Goal: Task Accomplishment & Management: Use online tool/utility

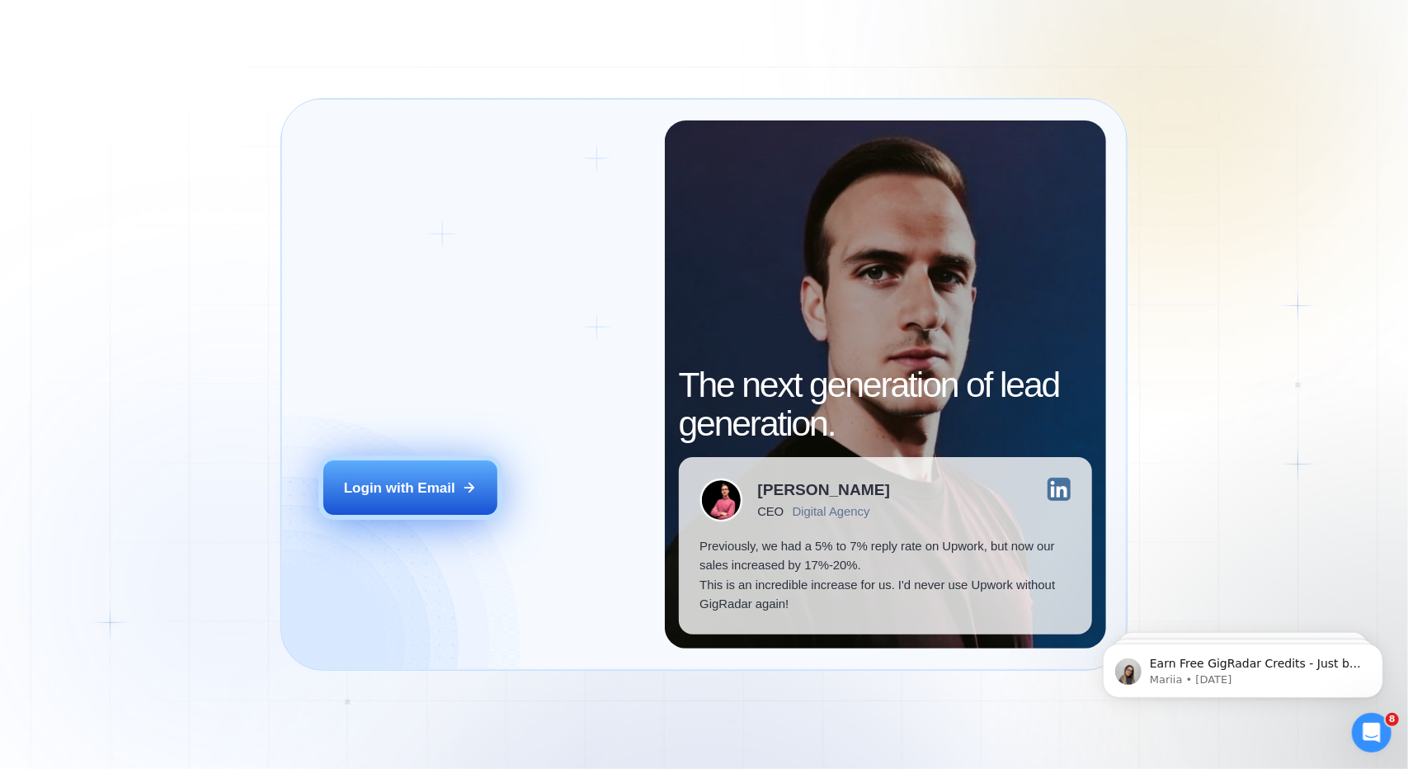
click at [440, 487] on div "Login with Email" at bounding box center [399, 487] width 111 height 19
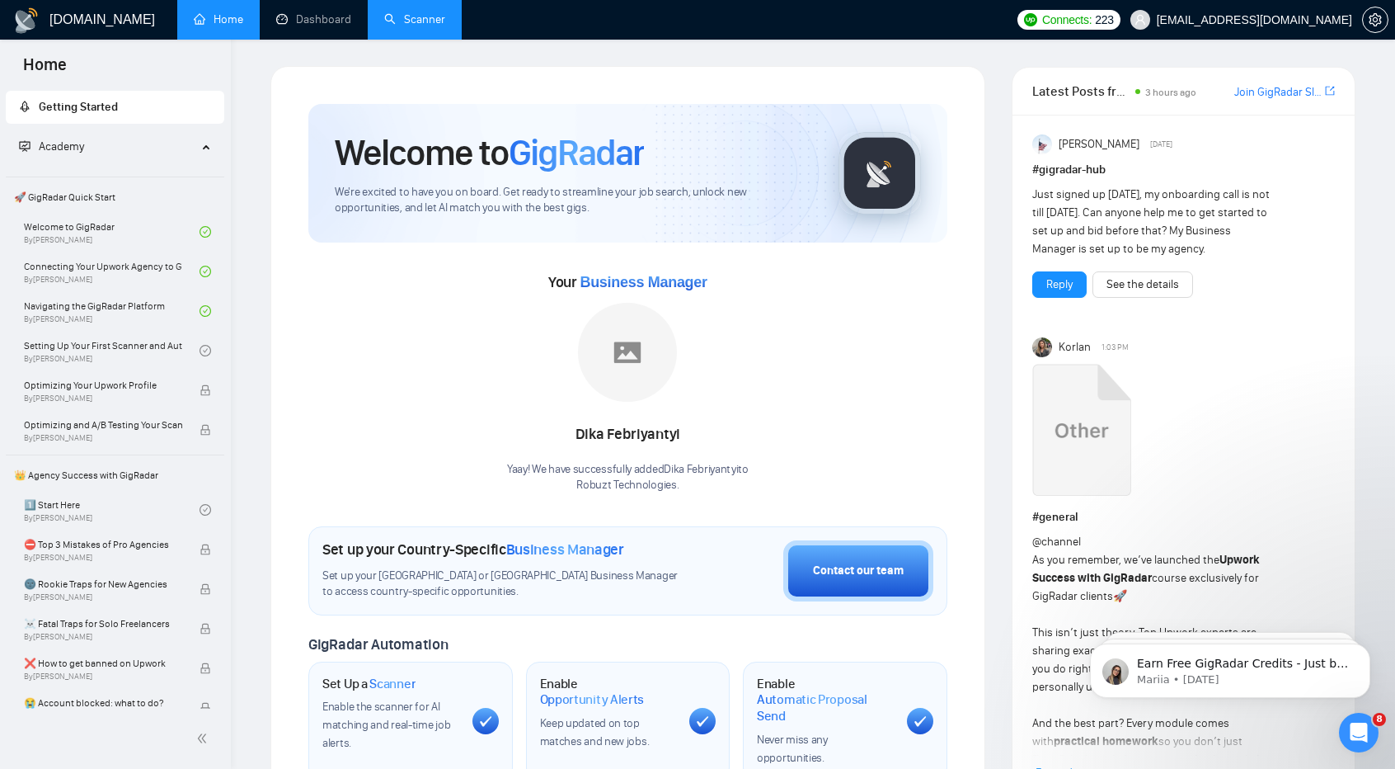
click at [420, 19] on link "Scanner" at bounding box center [414, 19] width 61 height 14
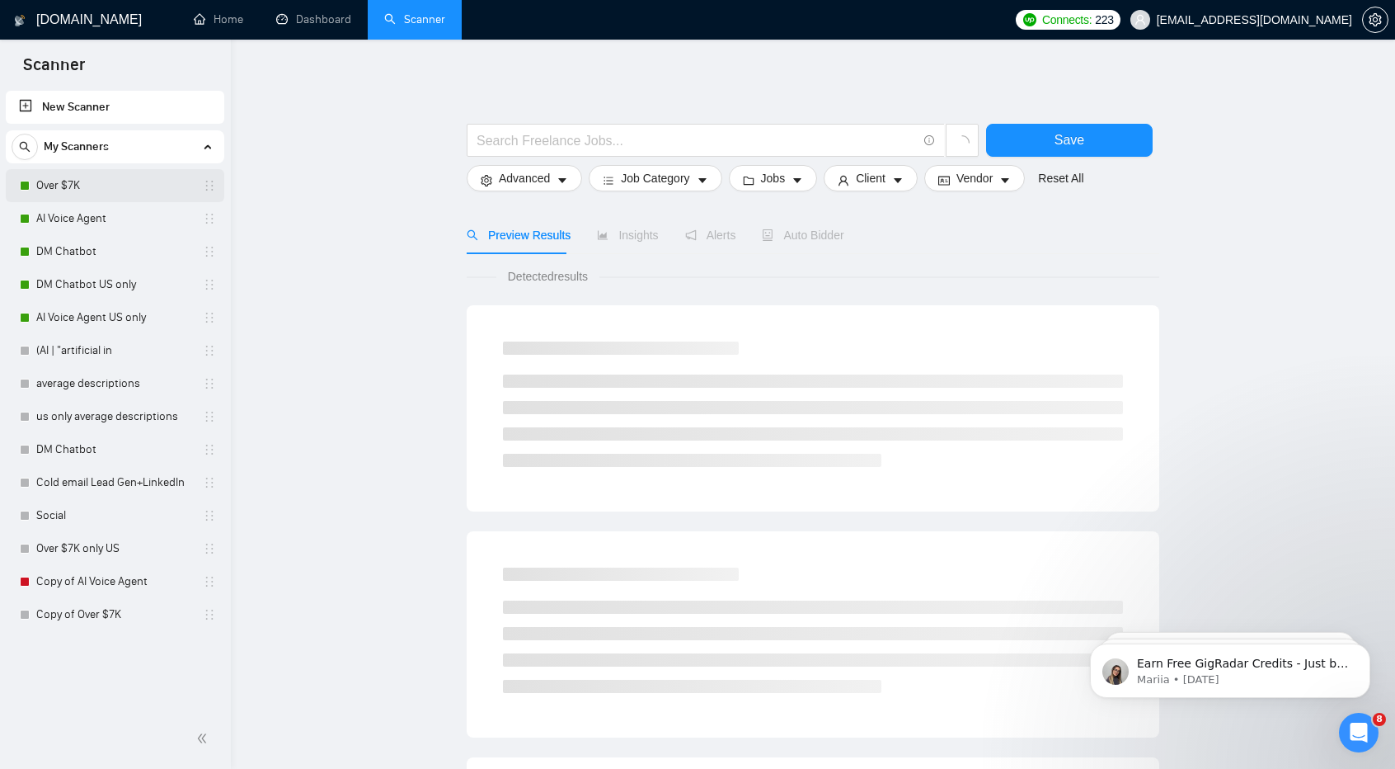
click at [87, 189] on link "Over $7K" at bounding box center [114, 185] width 157 height 33
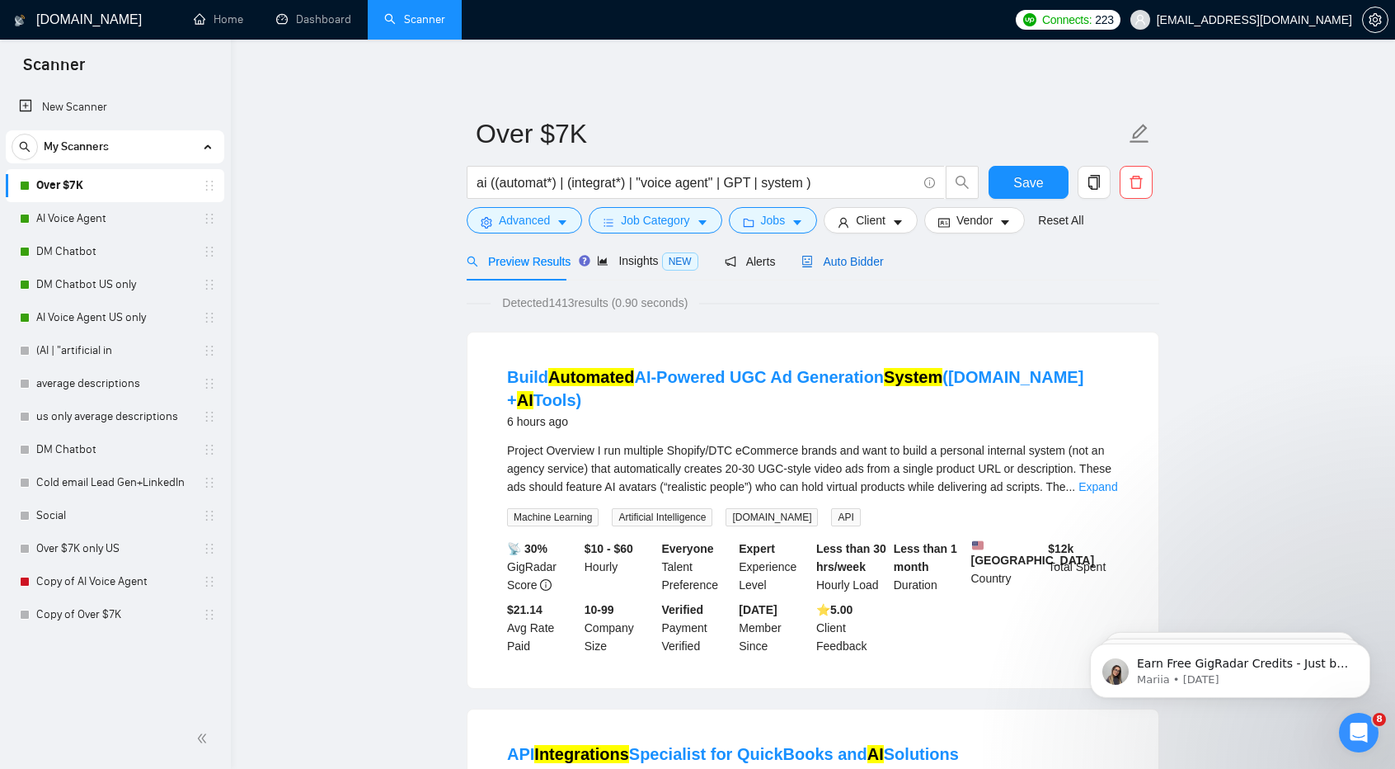
click at [841, 261] on span "Auto Bidder" at bounding box center [843, 261] width 82 height 13
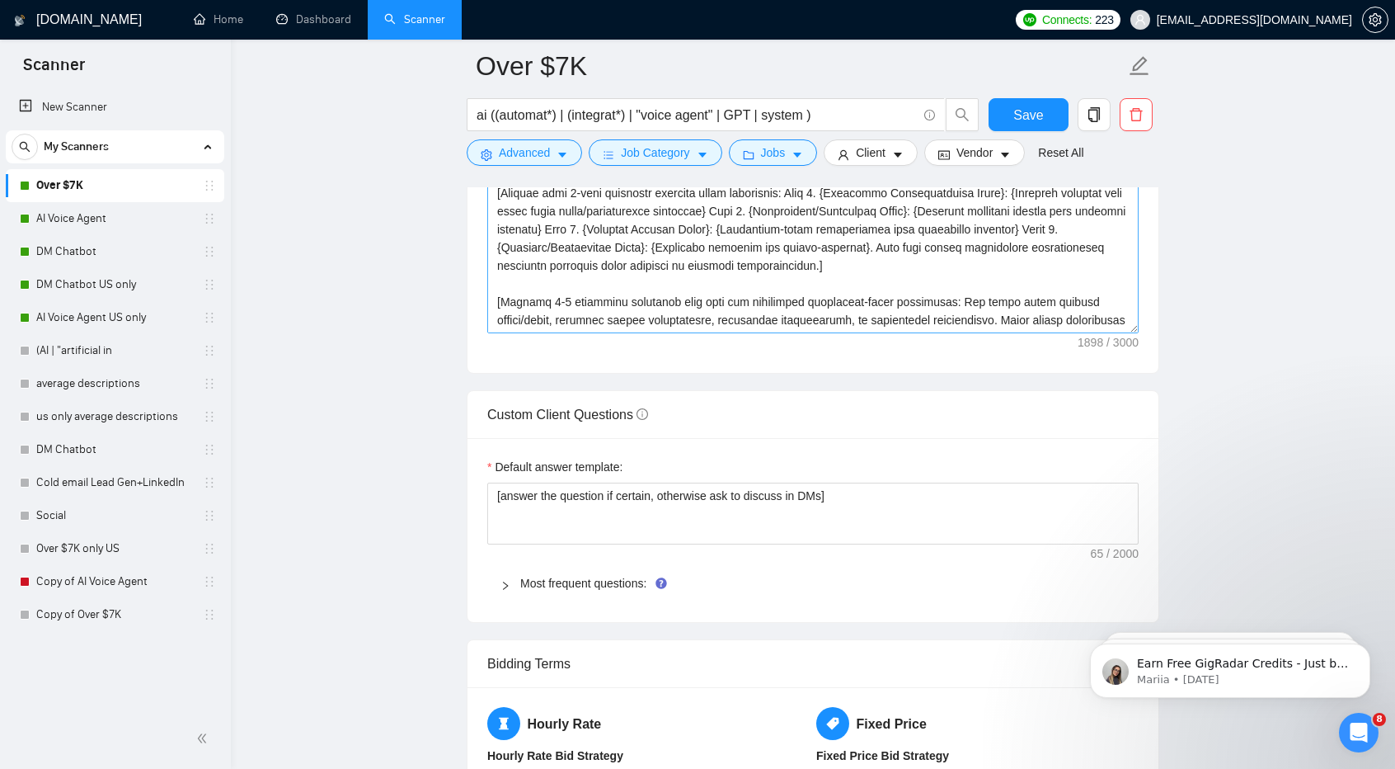
scroll to position [18, 0]
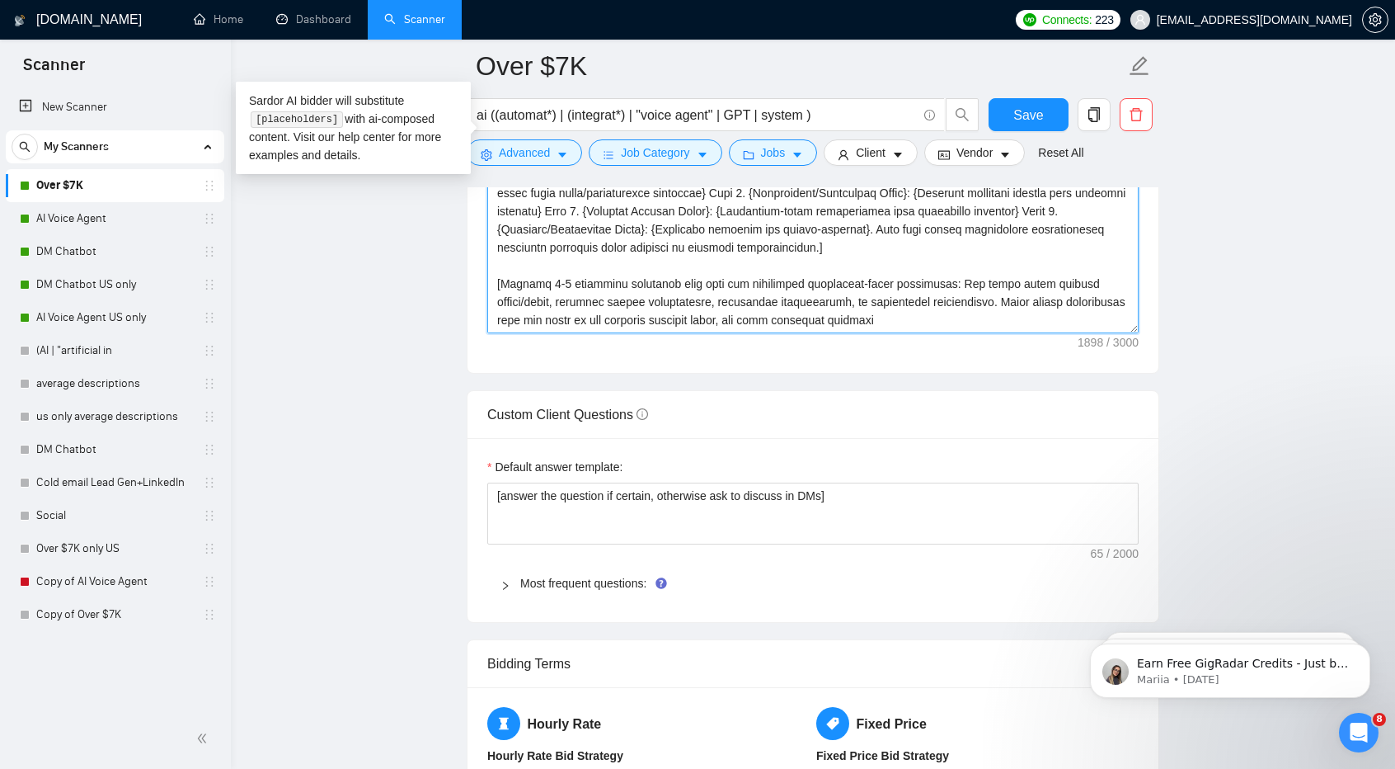
drag, startPoint x: 947, startPoint y: 308, endPoint x: 494, endPoint y: 275, distance: 453.9
click at [494, 275] on textarea "Cover letter template:" at bounding box center [812, 147] width 651 height 371
paste textarea "tation.] [Ask one practical, easy-to-answer question about immediate next steps…"
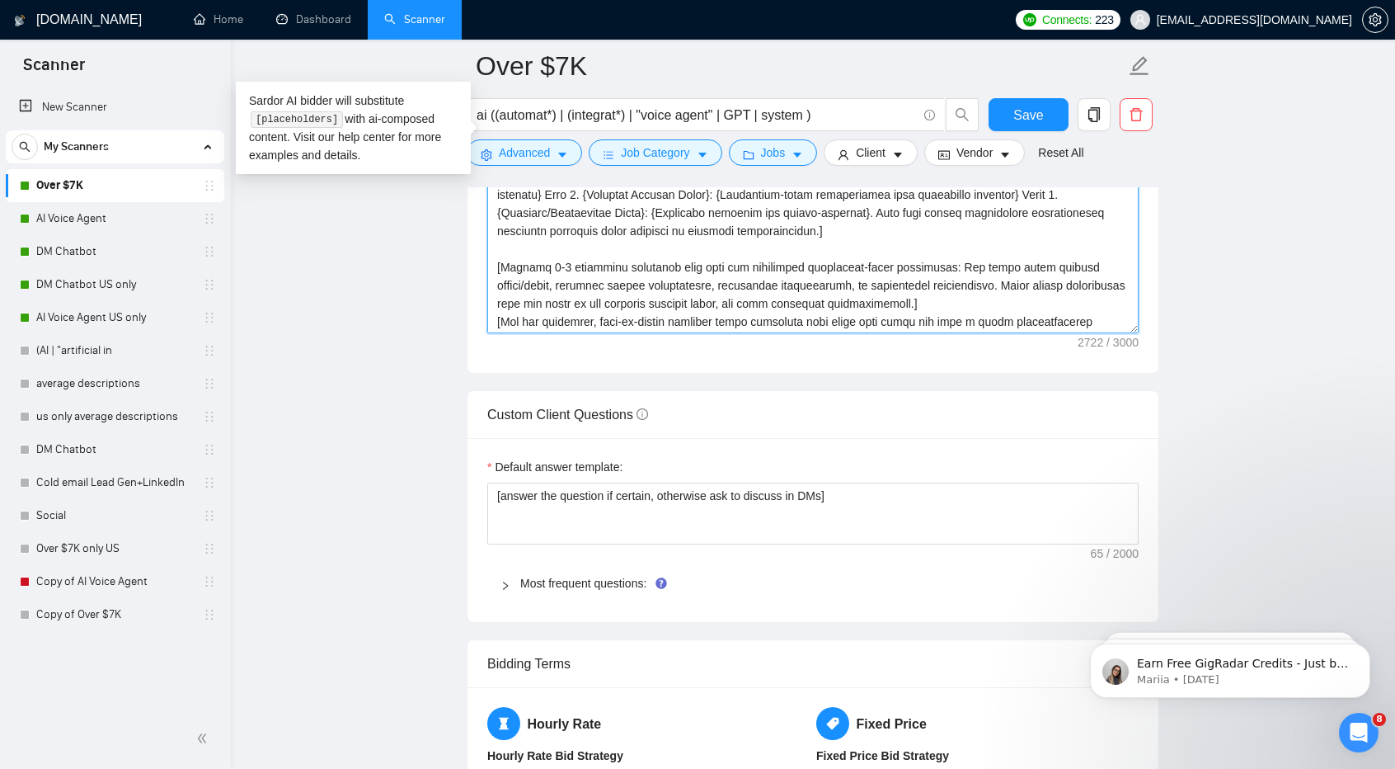
scroll to position [30, 0]
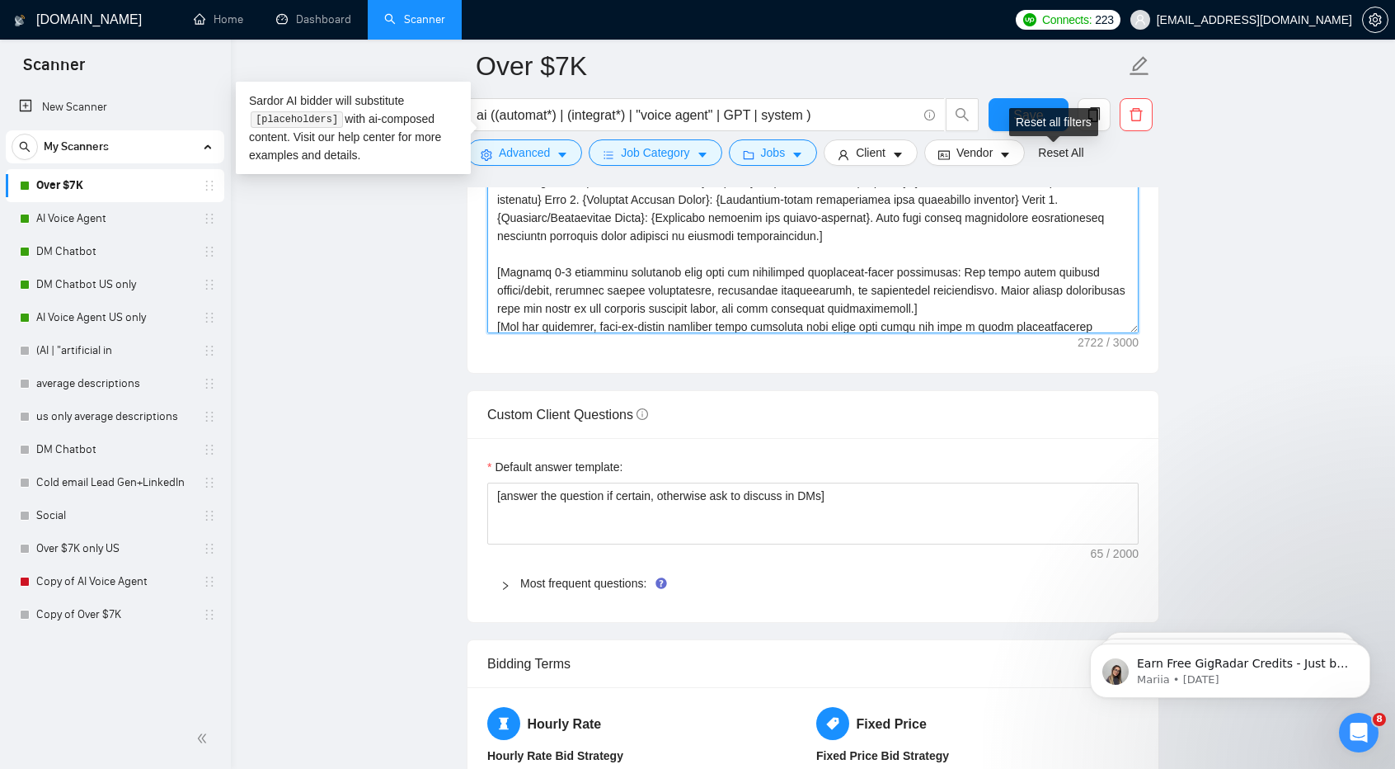
type textarea "[Write a personal greeting using the client's name or company name (if any is p…"
click at [1036, 108] on div "Reset all filters" at bounding box center [1053, 122] width 89 height 28
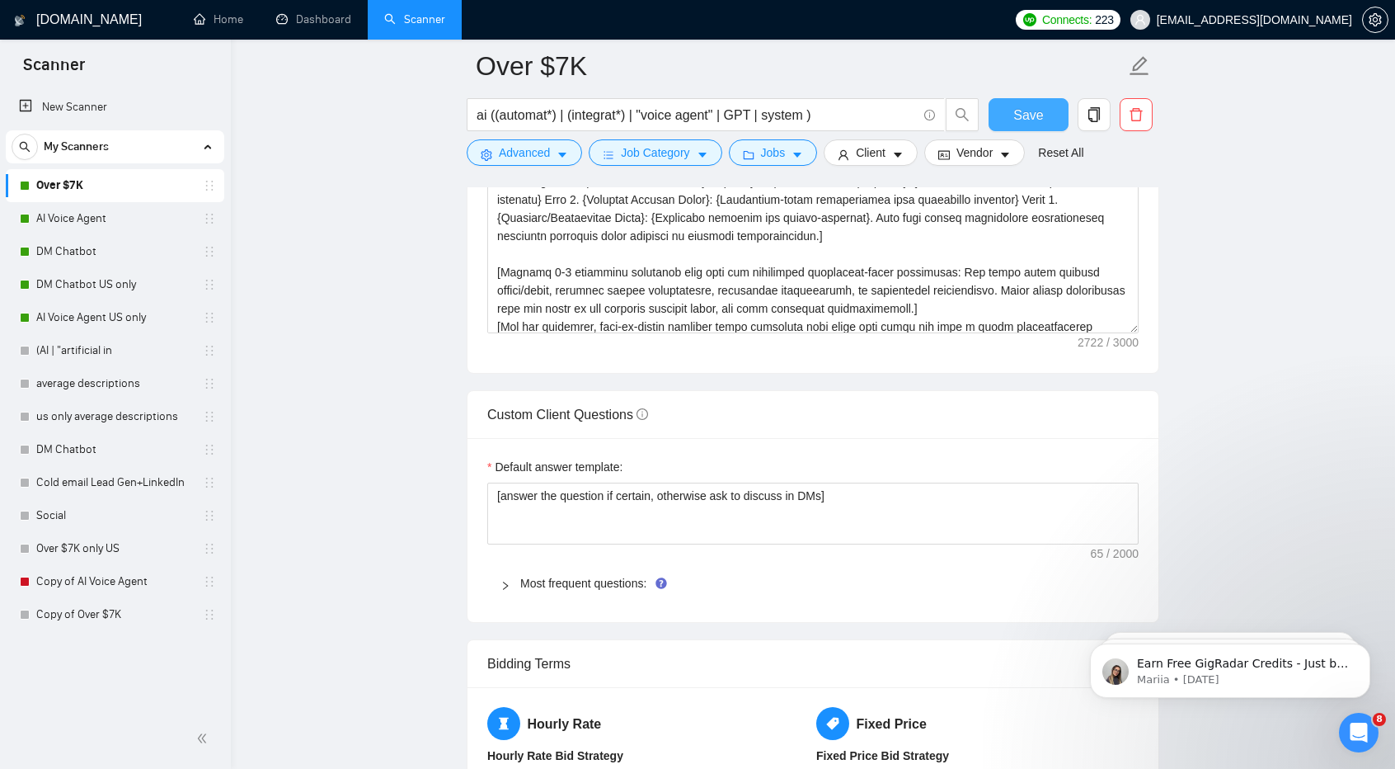
click at [1003, 111] on button "Save" at bounding box center [1029, 114] width 80 height 33
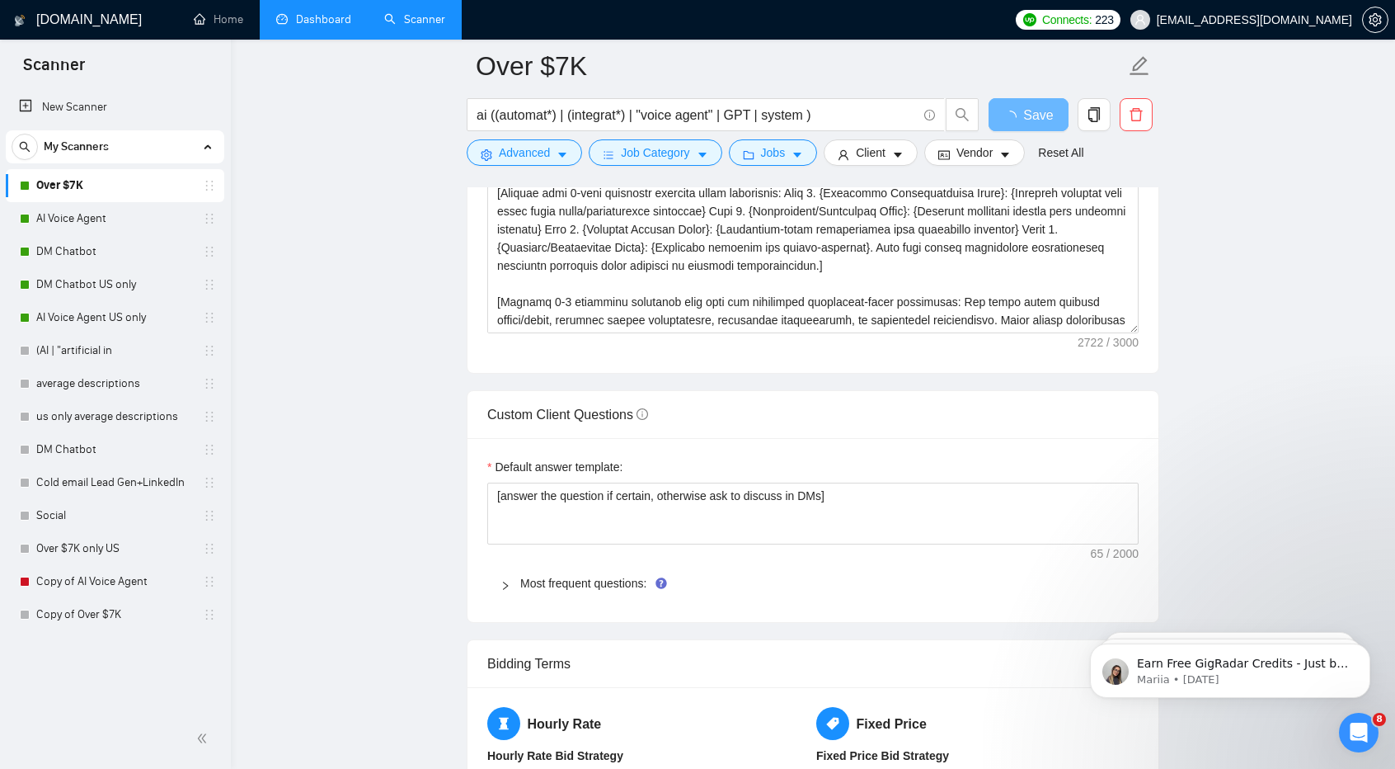
click at [279, 23] on link "Dashboard" at bounding box center [313, 19] width 75 height 14
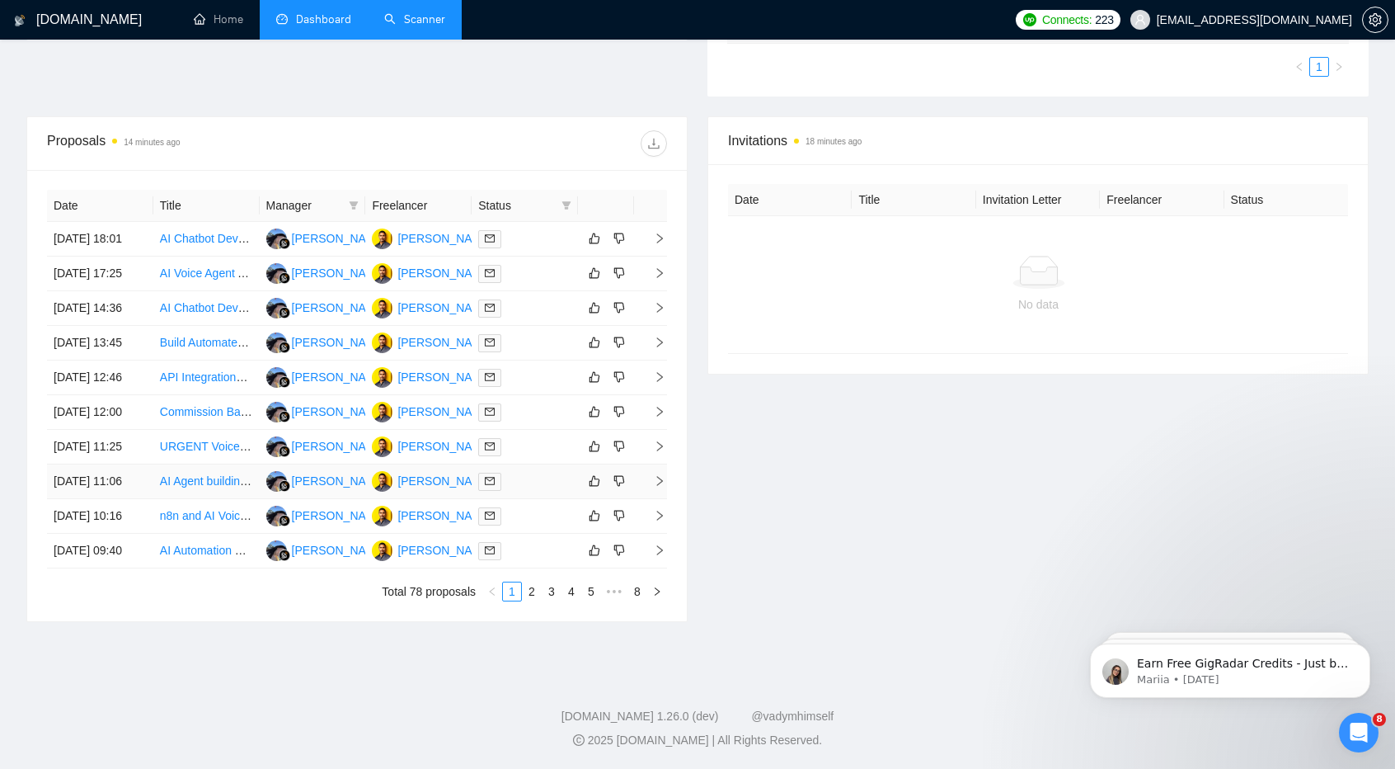
scroll to position [582, 0]
click at [655, 596] on icon "right" at bounding box center [657, 591] width 10 height 10
click at [494, 596] on icon "left" at bounding box center [492, 591] width 10 height 10
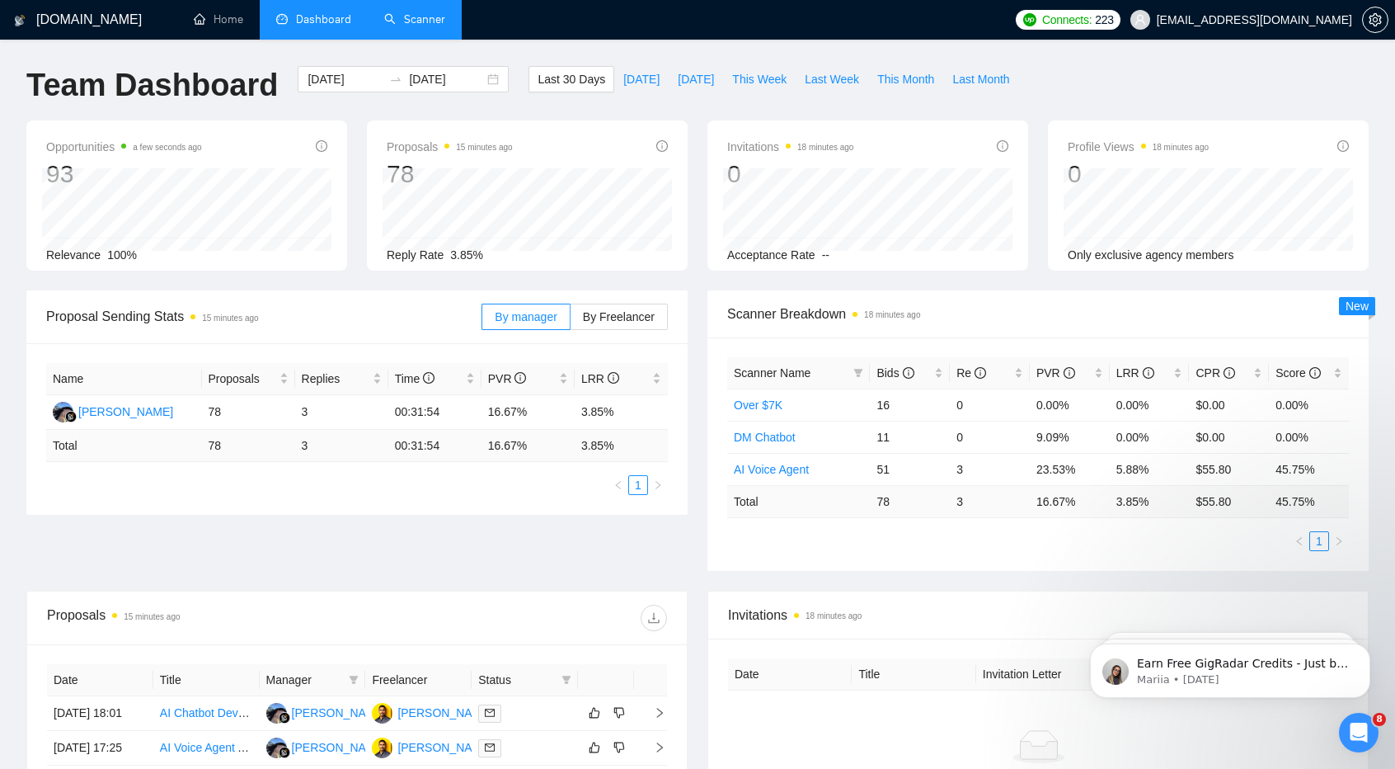
click at [576, 562] on div "Proposal Sending Stats 15 minutes ago By manager By Freelancer Name Proposals R…" at bounding box center [697, 440] width 1362 height 300
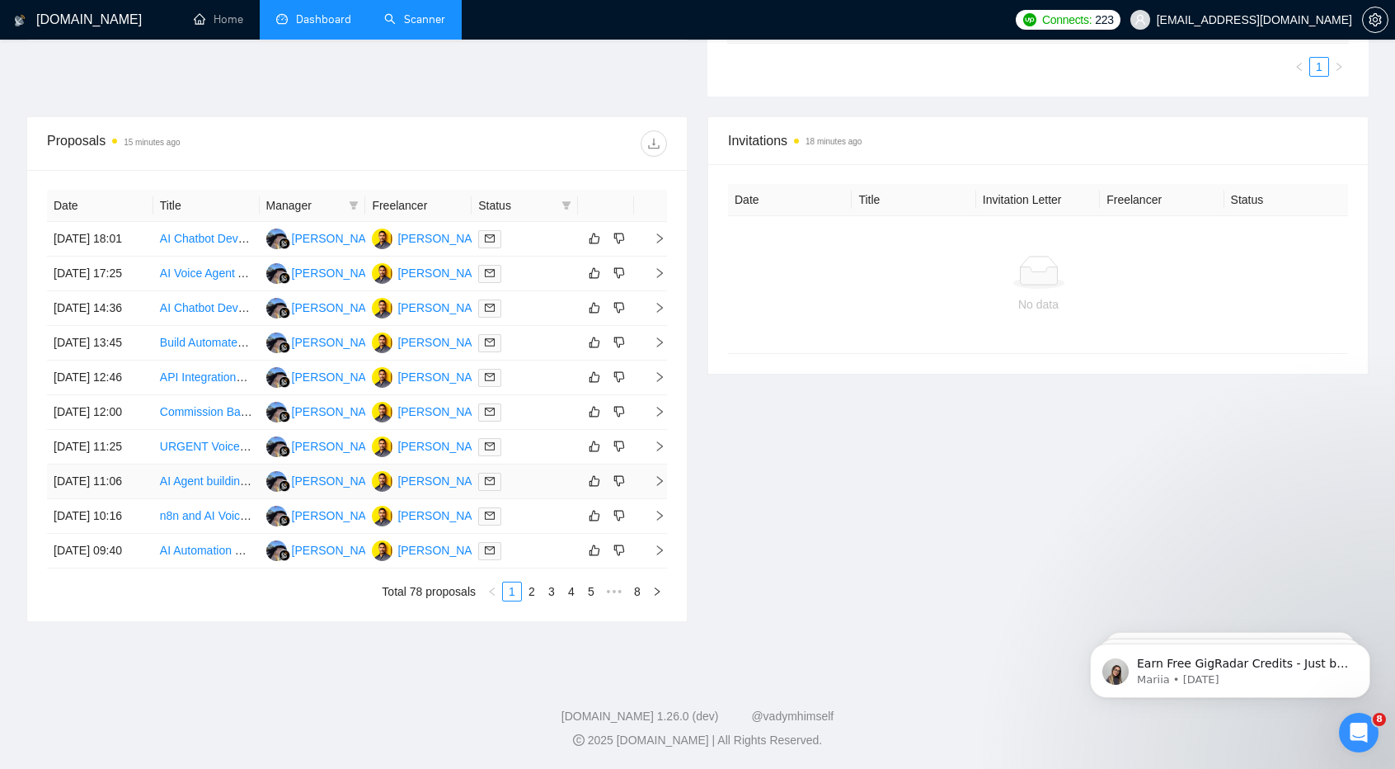
click at [576, 499] on td at bounding box center [525, 481] width 106 height 35
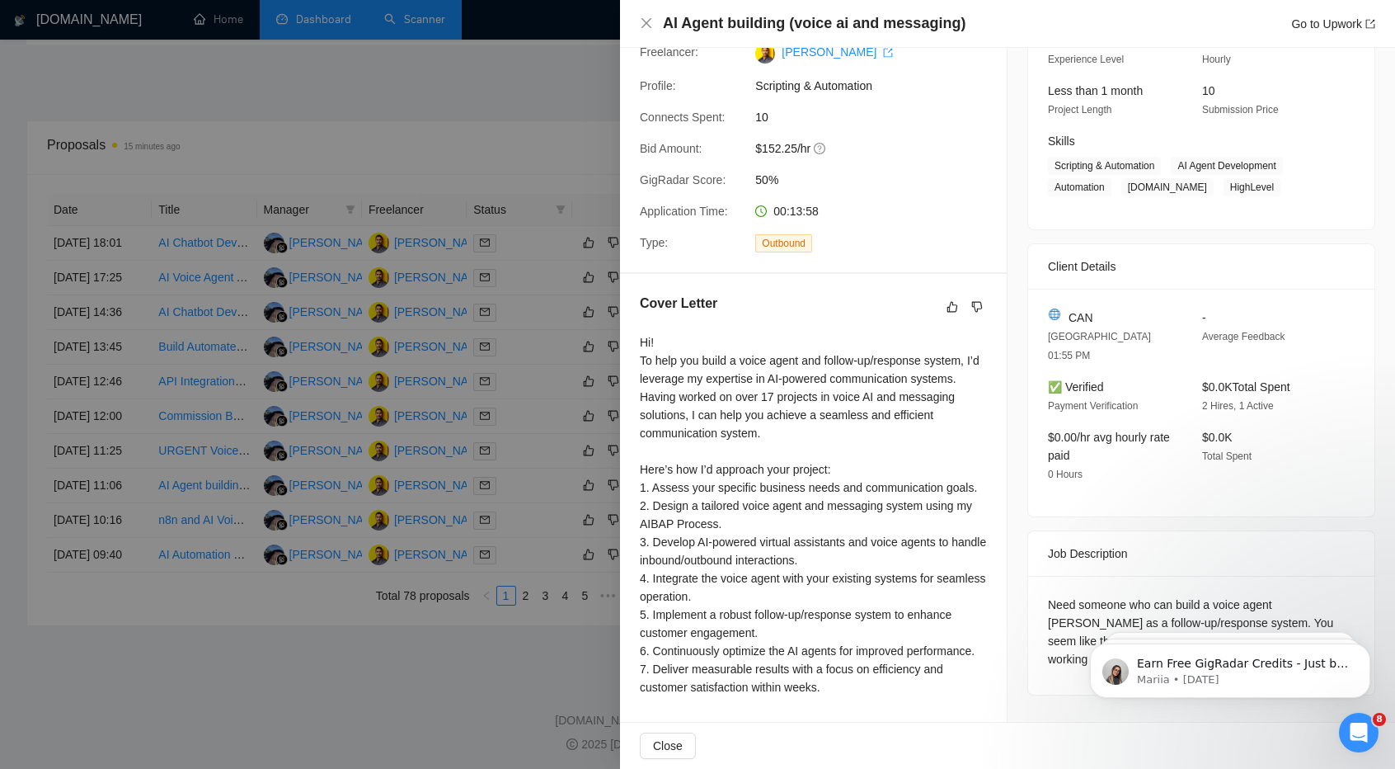
scroll to position [471, 0]
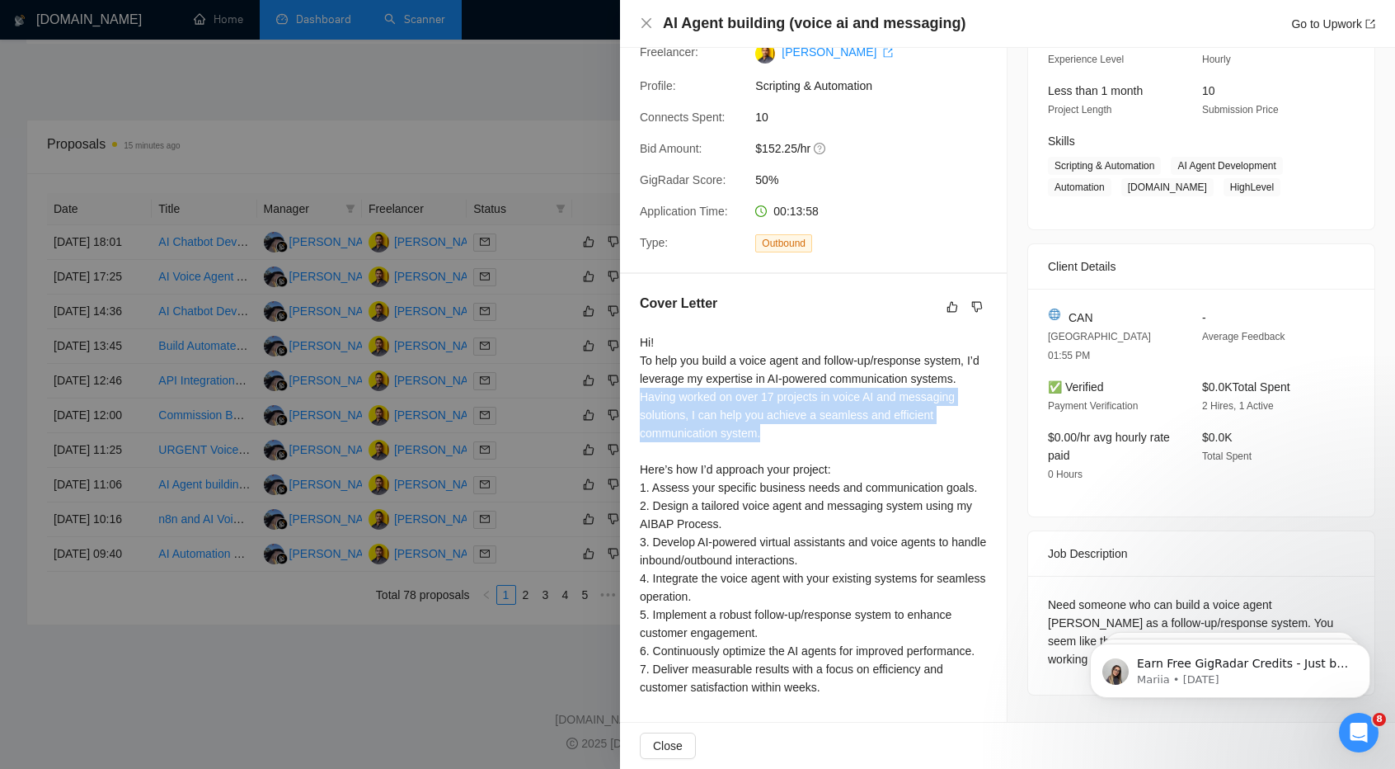
drag, startPoint x: 638, startPoint y: 395, endPoint x: 889, endPoint y: 426, distance: 252.6
click at [889, 426] on div "Cover Letter Hi! To help you build a voice agent and follow-up/response system,…" at bounding box center [813, 498] width 387 height 449
click at [886, 438] on div "Hi! To help you build a voice agent and follow-up/response system, I’d leverage…" at bounding box center [813, 514] width 347 height 363
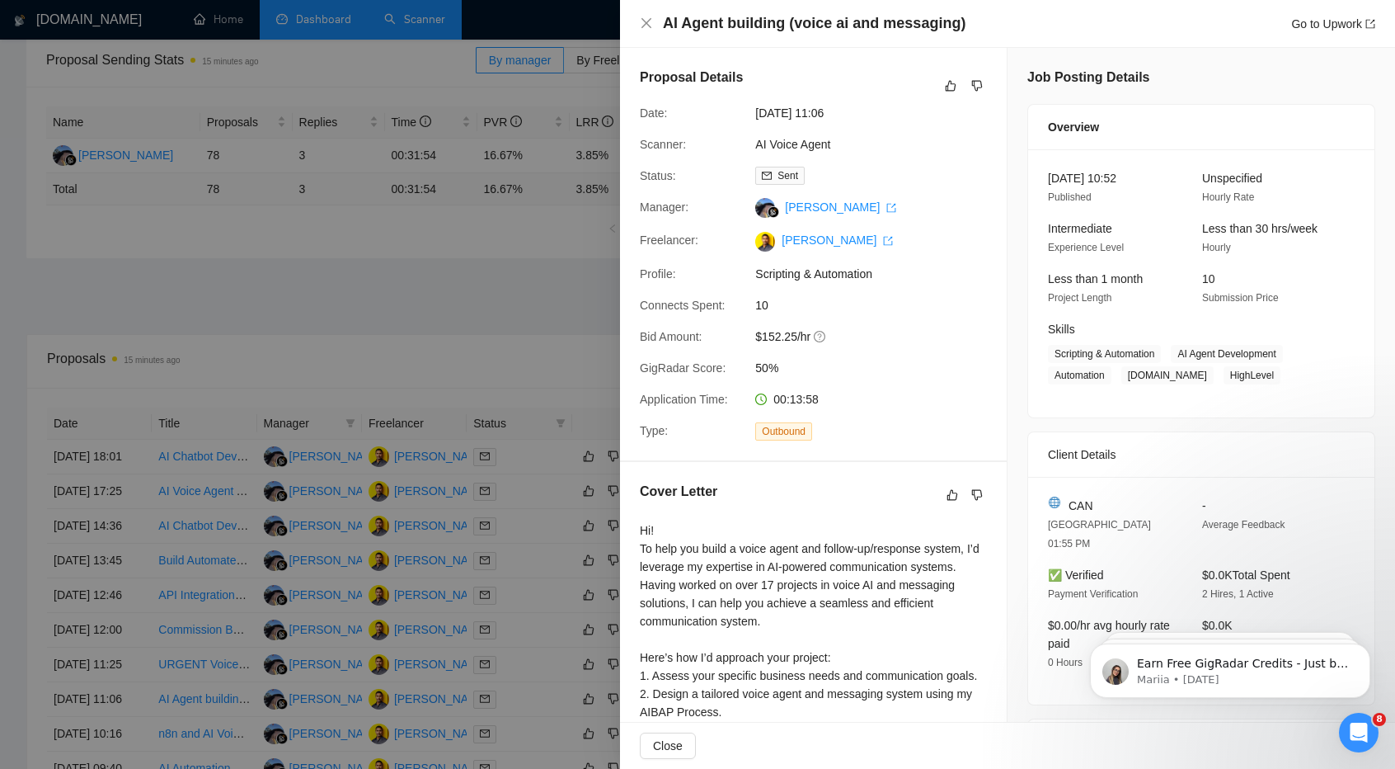
scroll to position [256, 0]
click at [820, 583] on div "Hi! To help you build a voice agent and follow-up/response system, I’d leverage…" at bounding box center [813, 702] width 347 height 363
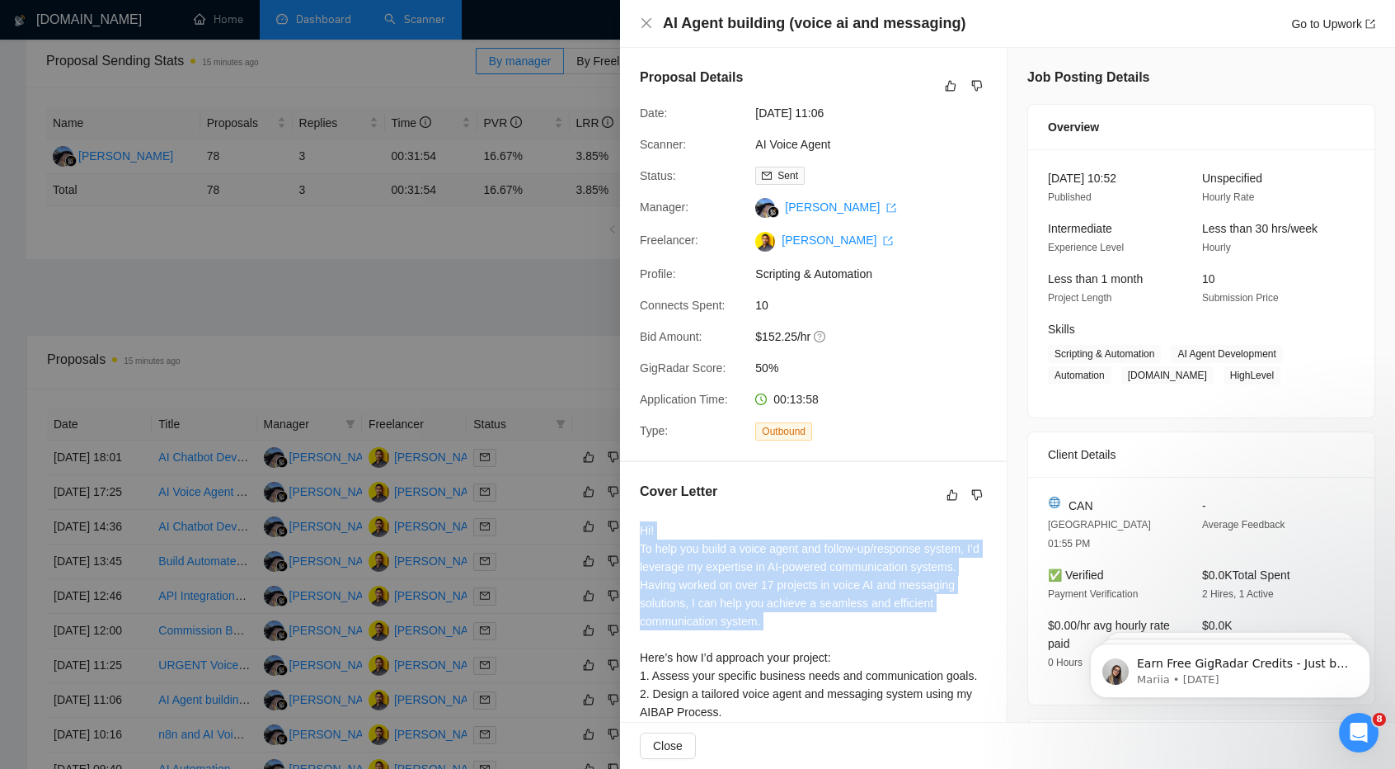
drag, startPoint x: 631, startPoint y: 529, endPoint x: 813, endPoint y: 641, distance: 214.0
click at [813, 641] on div "Cover Letter Hi! To help you build a voice agent and follow-up/response system,…" at bounding box center [813, 686] width 387 height 449
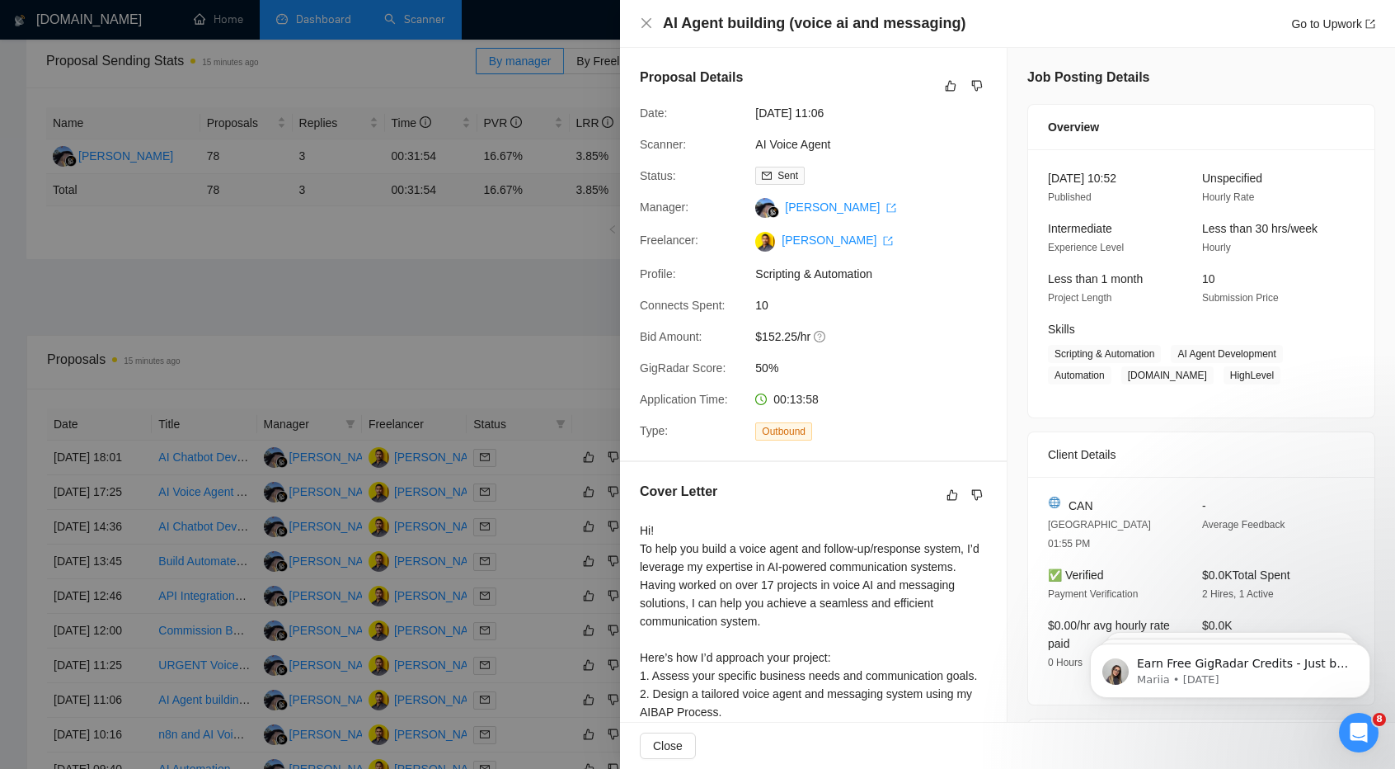
click at [816, 664] on div "Hi! To help you build a voice agent and follow-up/response system, I’d leverage…" at bounding box center [813, 702] width 347 height 363
click at [648, 29] on icon "close" at bounding box center [646, 22] width 13 height 13
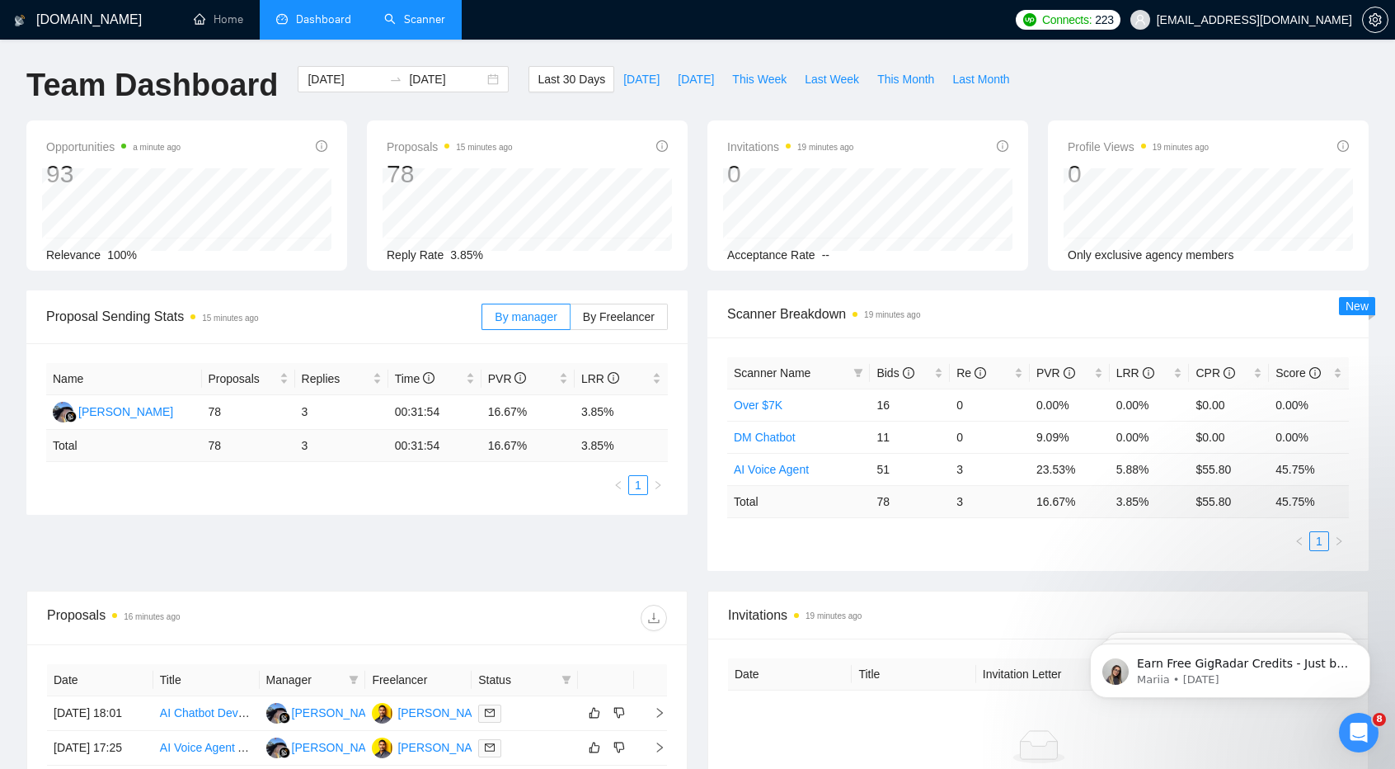
scroll to position [1, 0]
click at [769, 400] on link "Over $7K" at bounding box center [758, 403] width 49 height 13
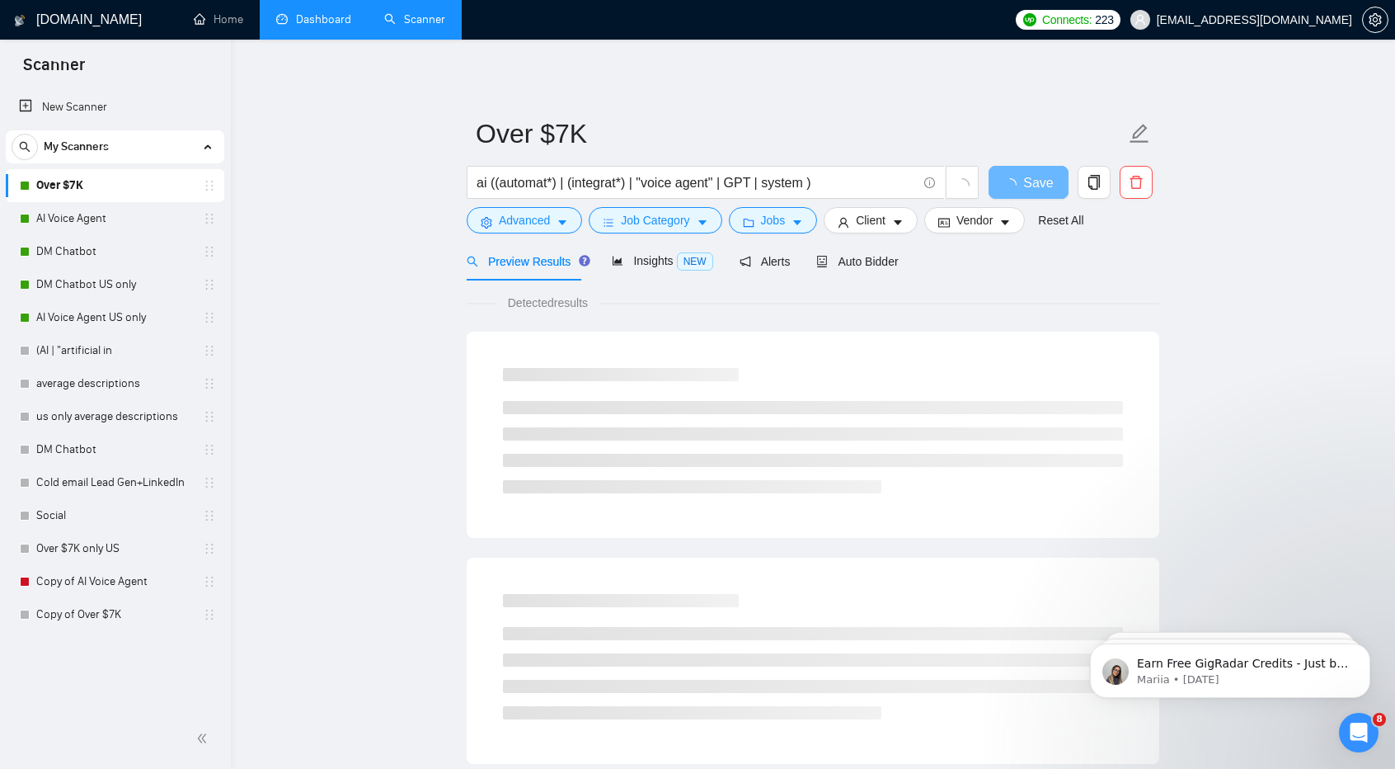
click at [310, 16] on link "Dashboard" at bounding box center [313, 19] width 75 height 14
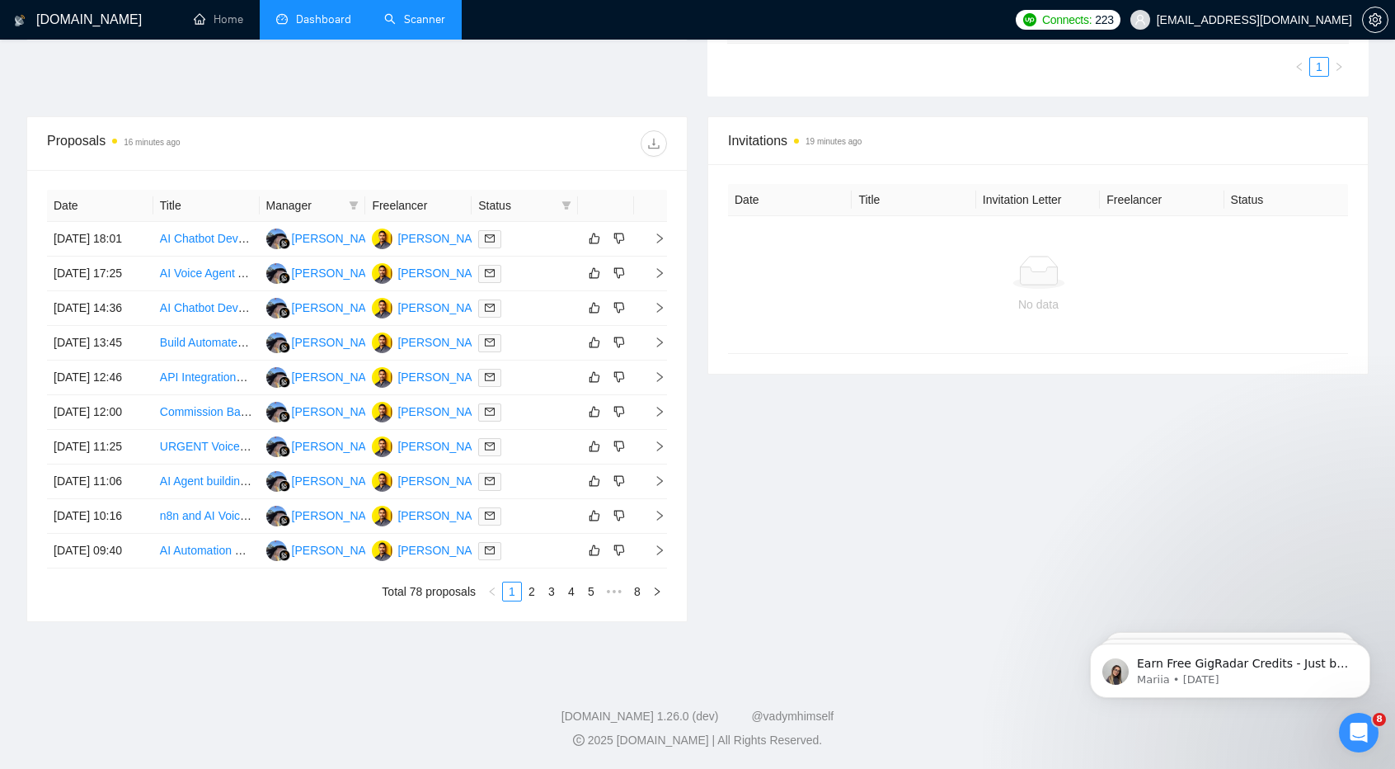
scroll to position [558, 0]
click at [569, 200] on icon "filter" at bounding box center [567, 205] width 10 height 10
click at [813, 360] on div "Invitations 19 minutes ago Date Title Invitation Letter Freelancer Status No da…" at bounding box center [1038, 368] width 681 height 505
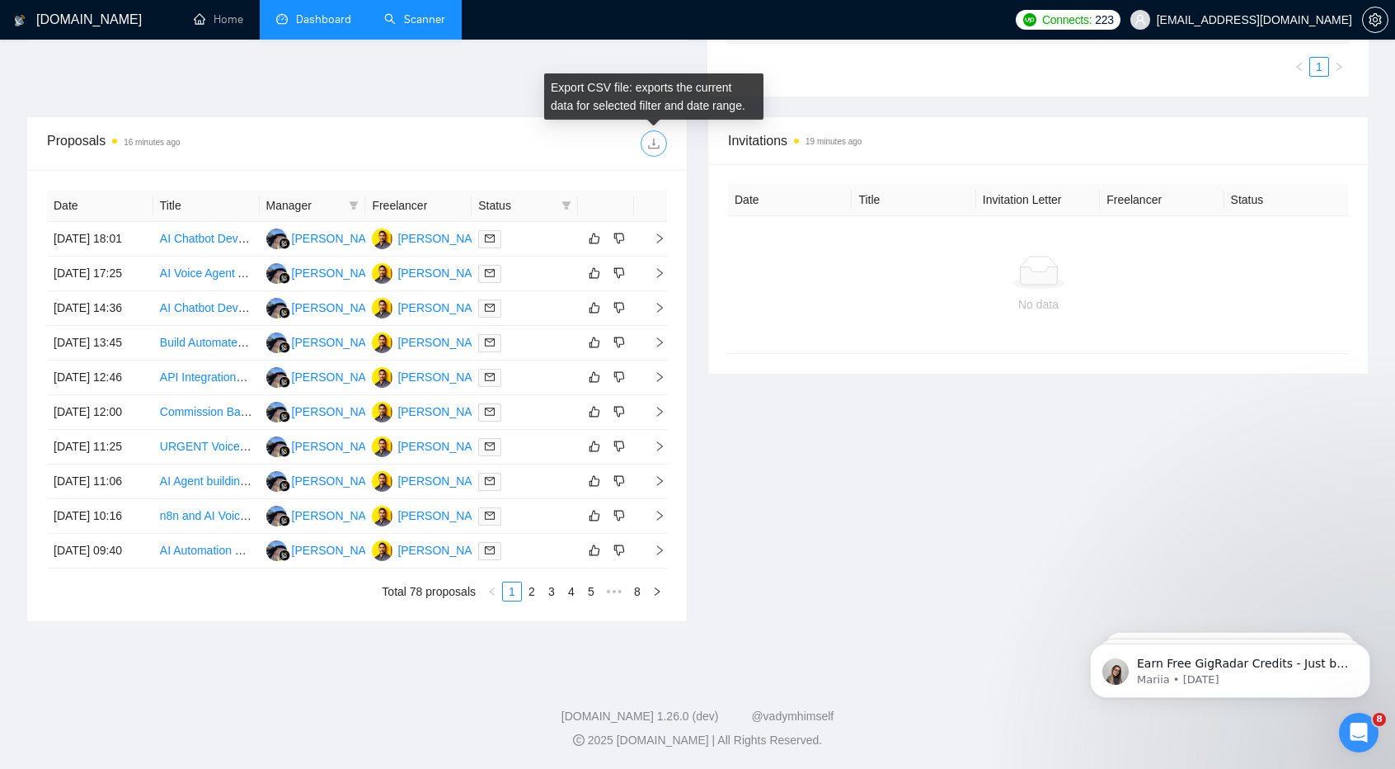
click at [650, 137] on icon "download" at bounding box center [653, 143] width 13 height 13
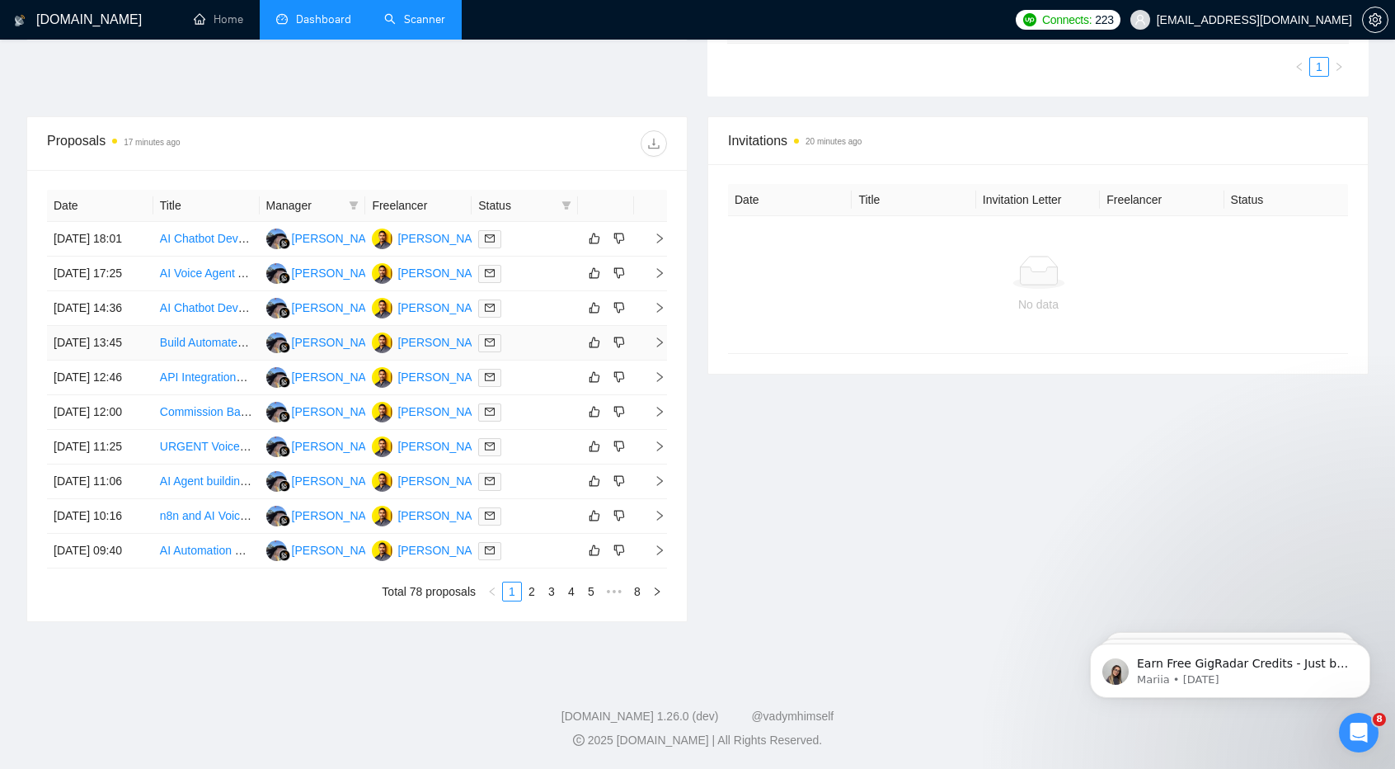
click at [219, 336] on link "Build Automated AI-Powered UGC Ad Generation System ([DOMAIN_NAME] + AI Tools)" at bounding box center [385, 342] width 451 height 13
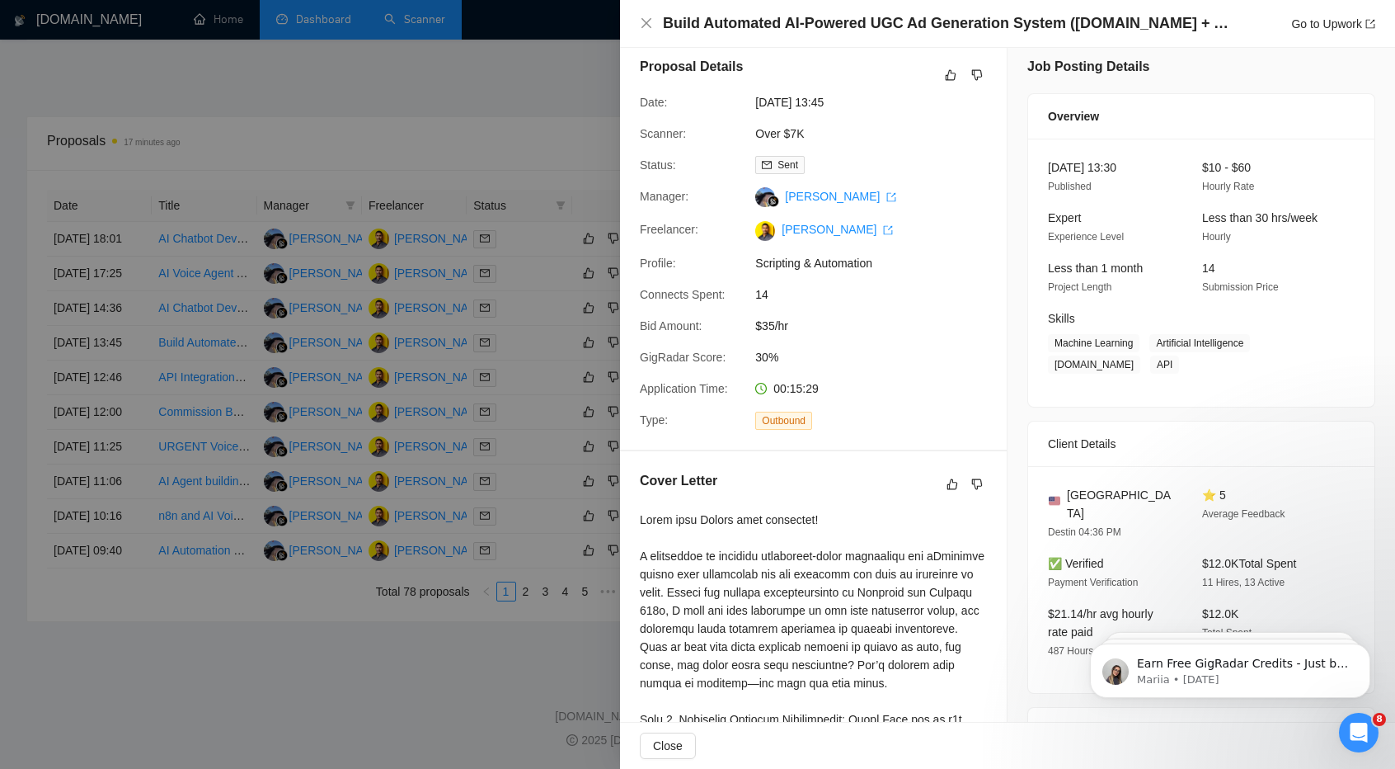
scroll to position [0, 0]
